Goal: Navigation & Orientation: Find specific page/section

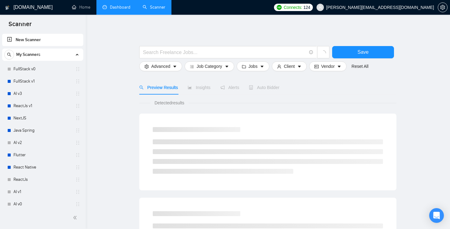
click at [116, 10] on link "Dashboard" at bounding box center [117, 7] width 28 height 5
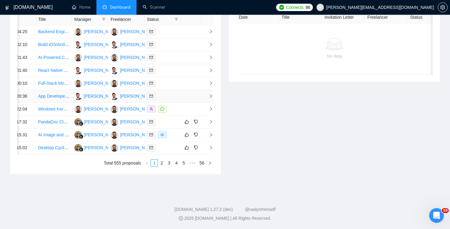
scroll to position [330, 0]
click at [162, 161] on link "2" at bounding box center [161, 162] width 7 height 7
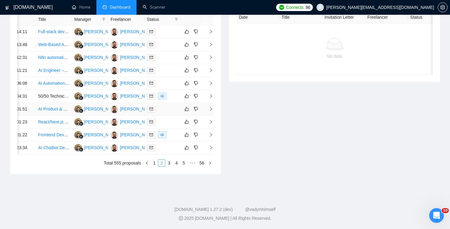
scroll to position [330, 0]
click at [168, 163] on link "3" at bounding box center [169, 162] width 7 height 7
click at [155, 166] on link "1" at bounding box center [154, 162] width 7 height 7
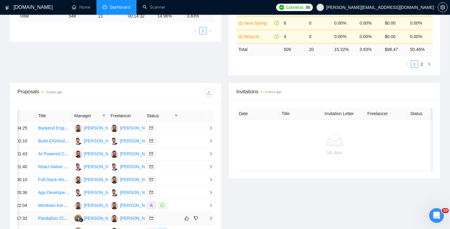
scroll to position [166, 0]
